Goal: Check status: Check status

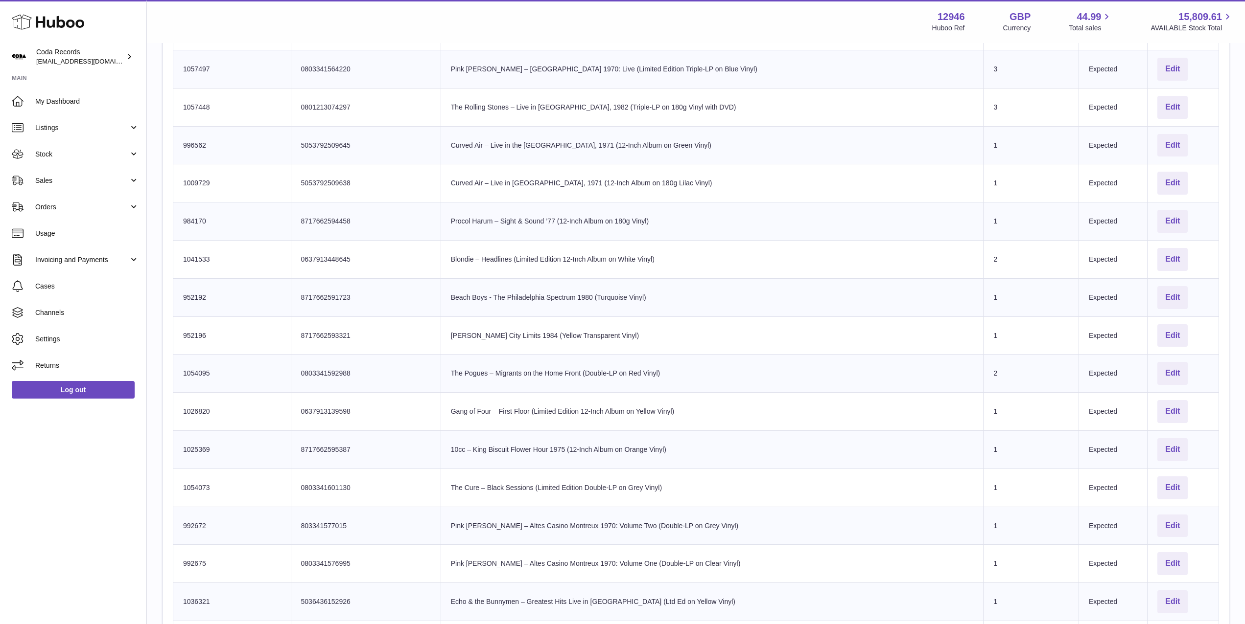
scroll to position [339, 0]
click at [80, 153] on span "Stock" at bounding box center [81, 154] width 93 height 9
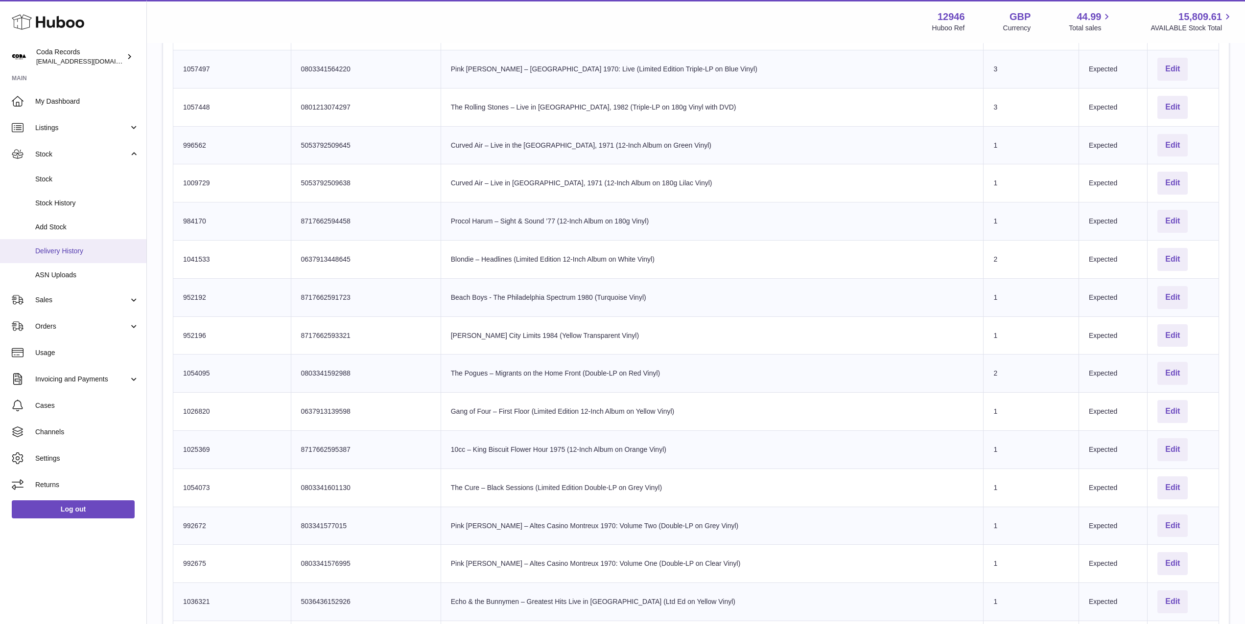
click at [84, 247] on span "Delivery History" at bounding box center [87, 251] width 104 height 9
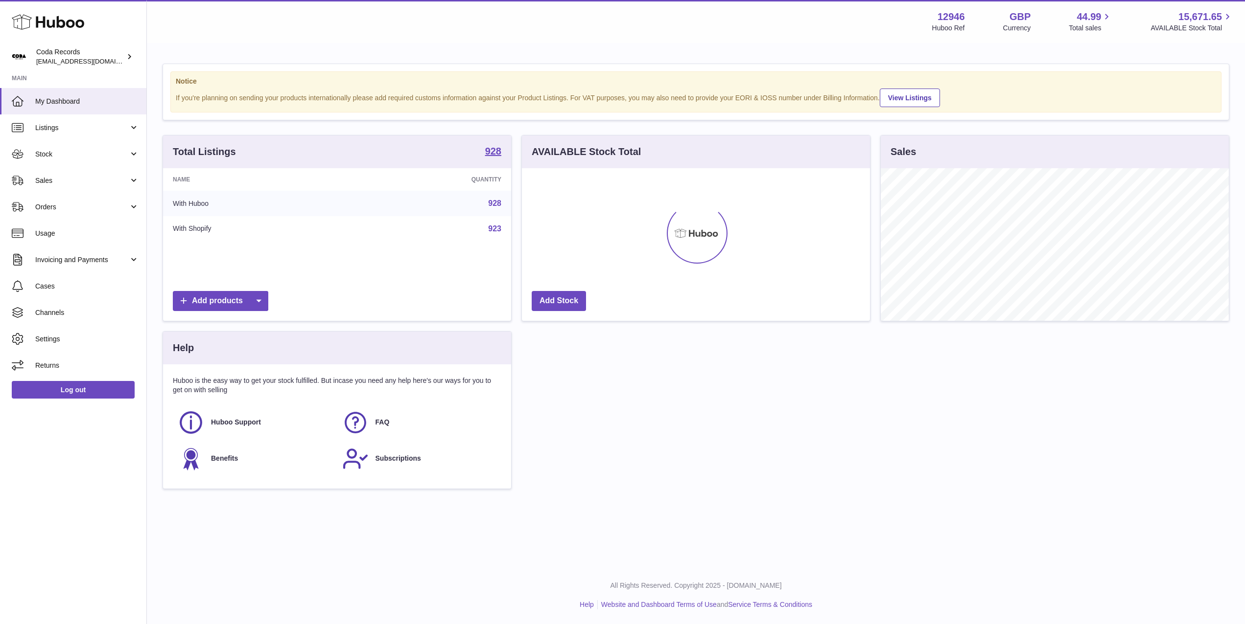
scroll to position [153, 348]
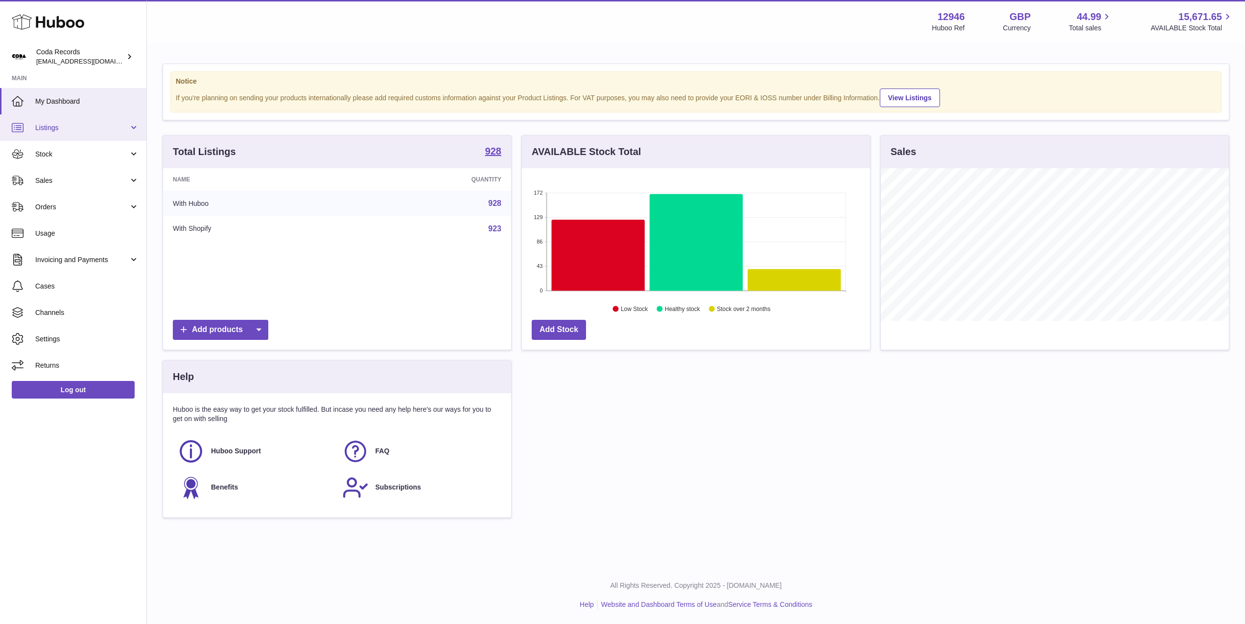
click at [82, 135] on link "Listings" at bounding box center [73, 128] width 146 height 26
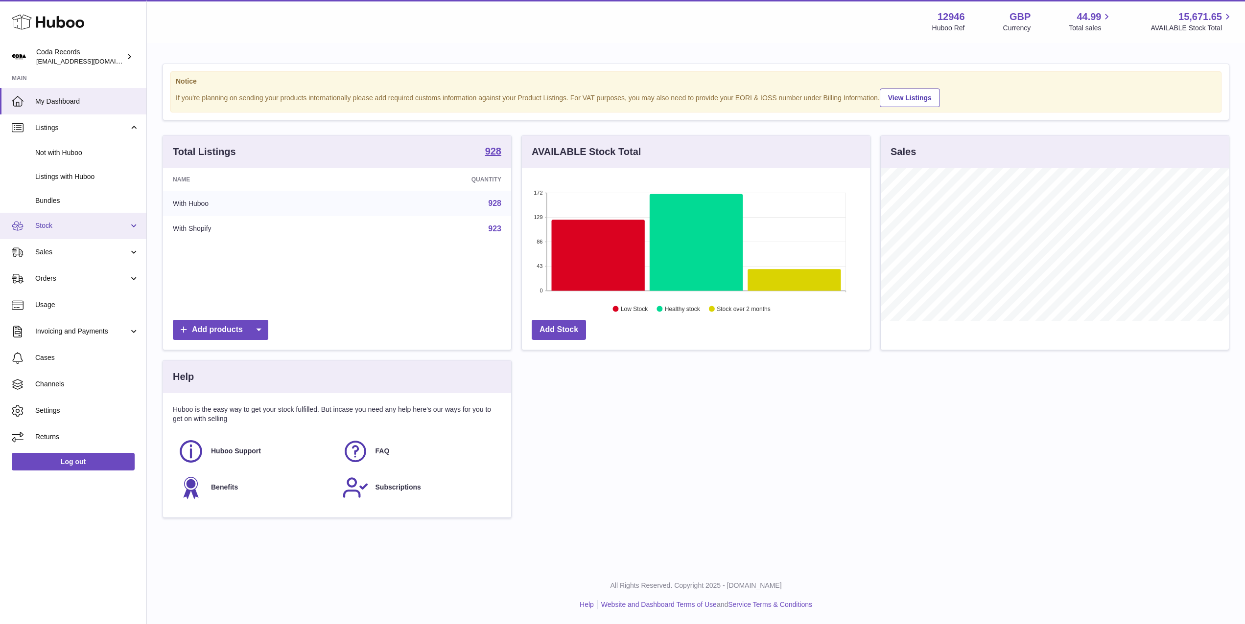
click at [76, 229] on span "Stock" at bounding box center [81, 225] width 93 height 9
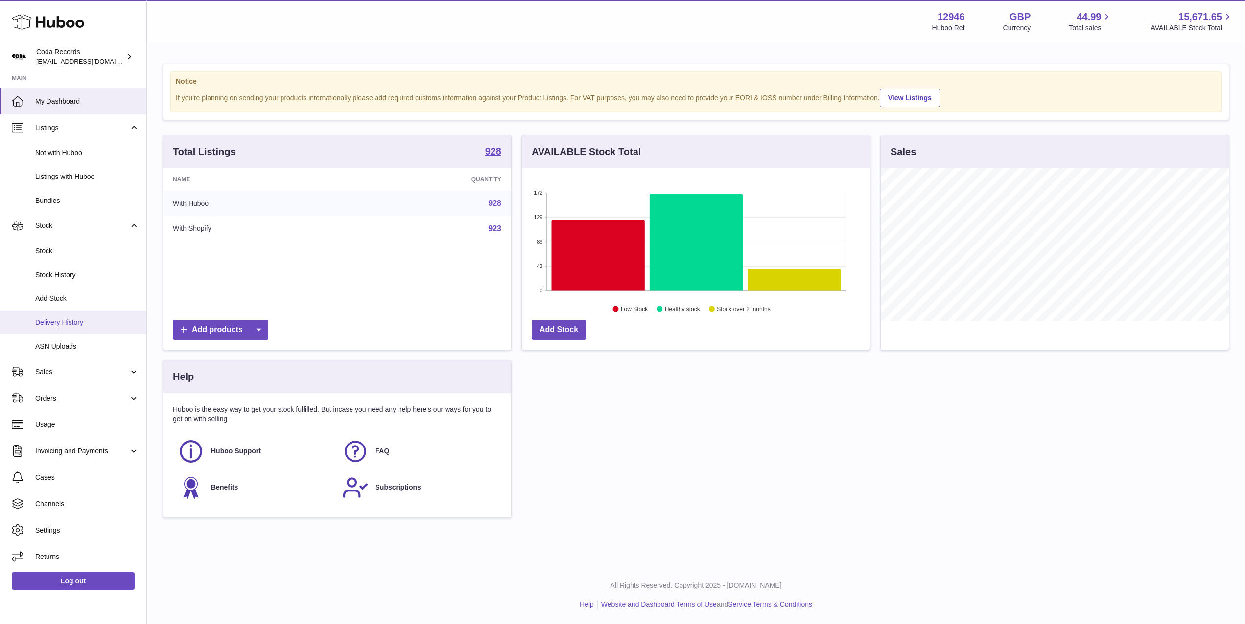
click at [93, 314] on link "Delivery History" at bounding box center [73, 323] width 146 height 24
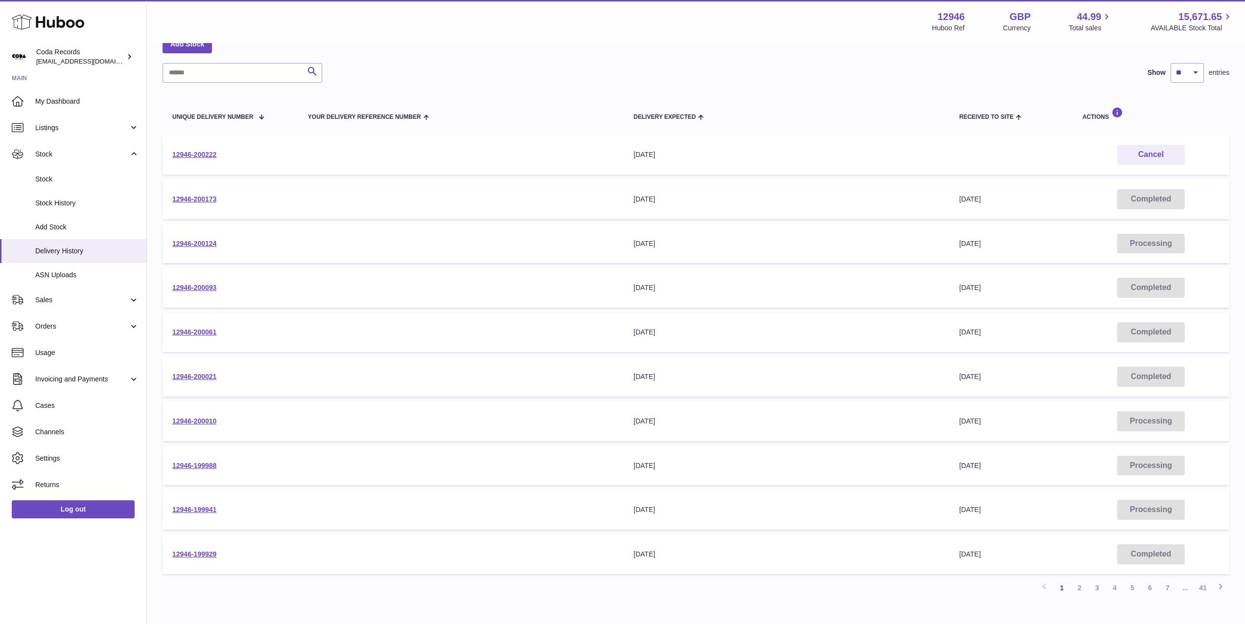
scroll to position [60, 0]
click at [210, 421] on link "12946-200010" at bounding box center [194, 420] width 44 height 8
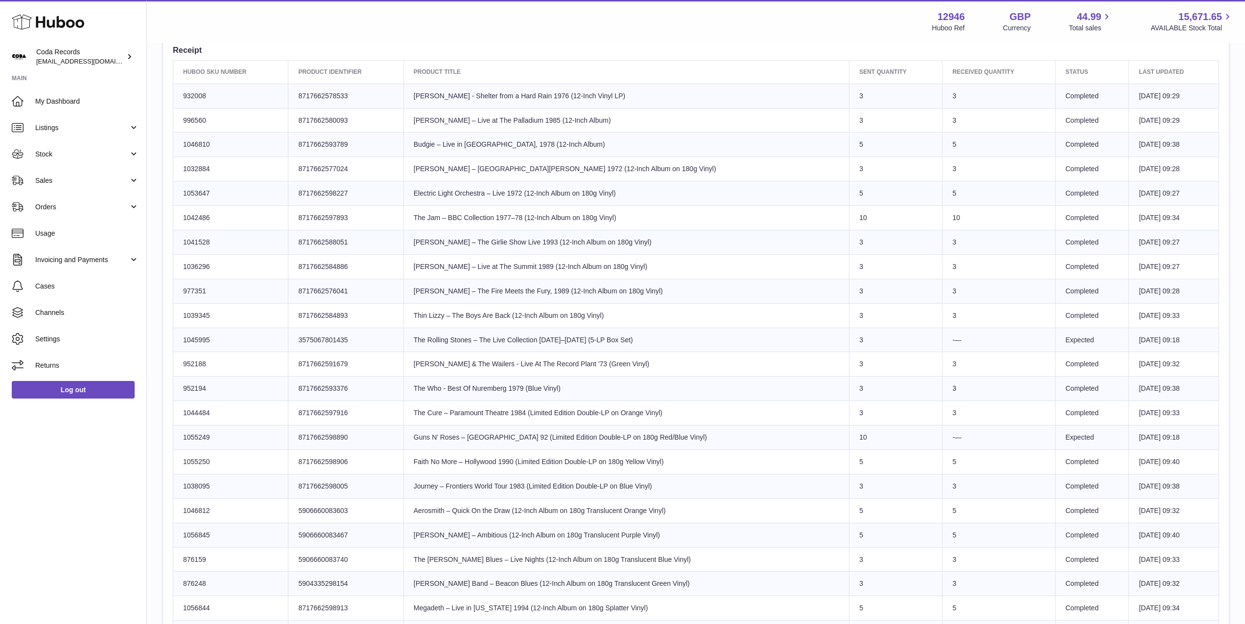
scroll to position [362, 0]
